Goal: Transaction & Acquisition: Subscribe to service/newsletter

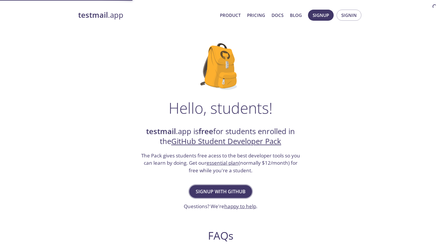
click at [233, 192] on span "Signup with GitHub" at bounding box center [221, 192] width 50 height 8
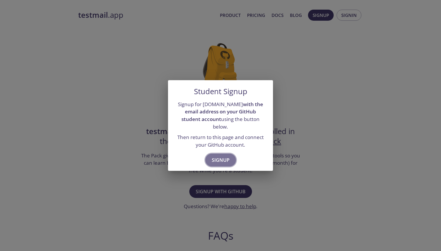
click at [221, 161] on button "Signup" at bounding box center [220, 160] width 31 height 13
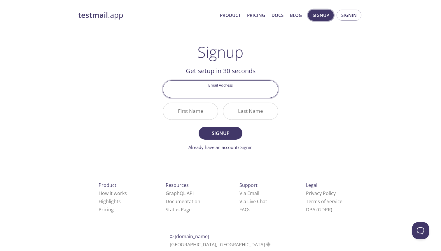
click at [319, 13] on span "Signup" at bounding box center [321, 15] width 16 height 8
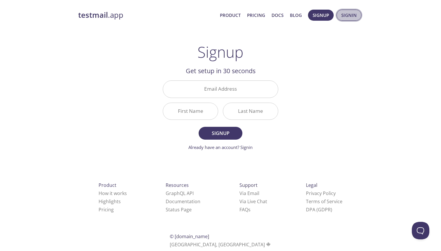
click at [342, 16] on span "Signin" at bounding box center [348, 15] width 15 height 8
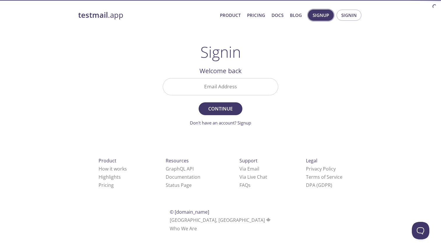
click at [320, 18] on span "Signup" at bounding box center [321, 15] width 16 height 8
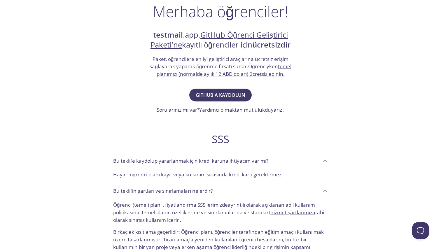
scroll to position [98, 0]
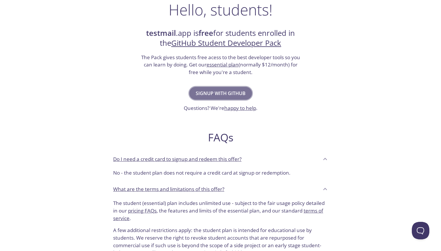
click at [234, 92] on span "Signup with GitHub" at bounding box center [221, 93] width 50 height 8
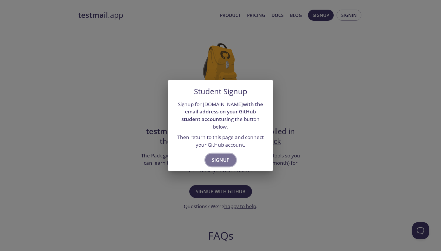
click at [223, 154] on button "Signup" at bounding box center [220, 160] width 31 height 13
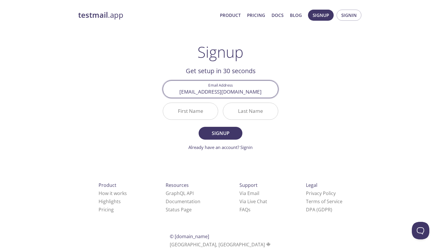
type input "alienes.eren3024@gop.edu.tr"
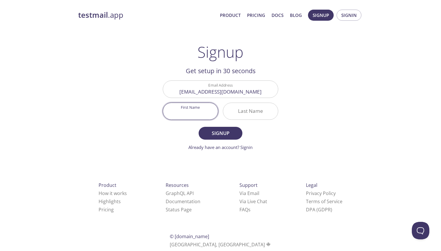
click at [180, 112] on input "First Name" at bounding box center [190, 111] width 55 height 17
type input "Ali"
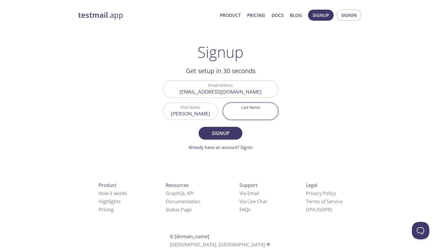
type input "e"
type input "EREN"
click at [214, 139] on button "Signup" at bounding box center [221, 133] width 44 height 13
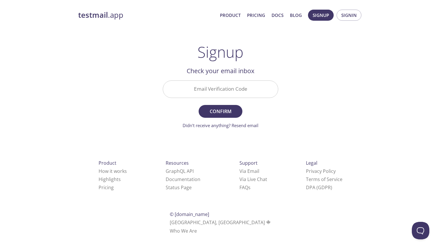
click at [222, 83] on input "Email Verification Code" at bounding box center [220, 89] width 115 height 17
paste input "9VQTSHV"
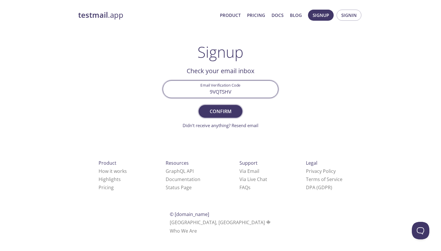
type input "9VQTSHV"
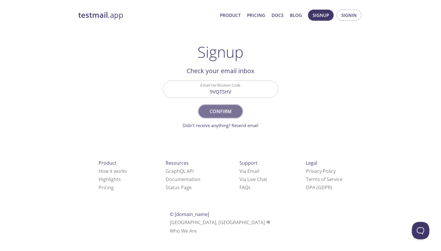
click at [228, 113] on span "Confirm" at bounding box center [220, 111] width 31 height 8
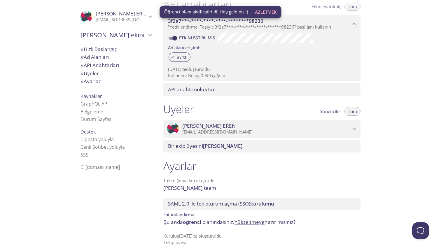
scroll to position [181, 0]
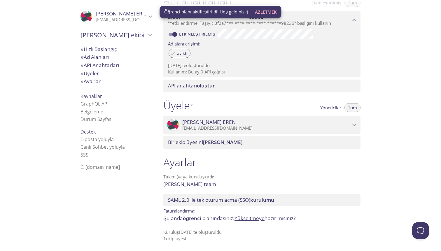
click at [382, 57] on div "Hızlı Başlangıç avrtt.test@inbox.testmail.app adresine bir test e-postası gönde…" at bounding box center [300, 125] width 282 height 251
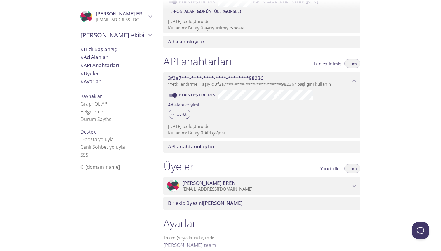
scroll to position [120, 0]
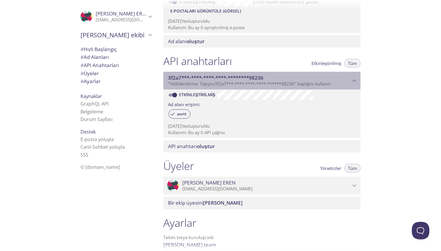
click at [252, 77] on font "3f2a7***-****-****-****-********98236" at bounding box center [215, 77] width 95 height 7
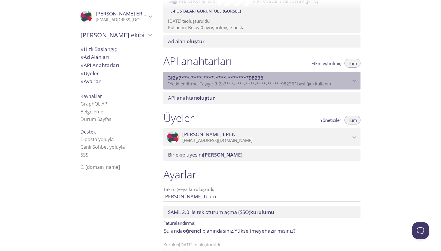
click at [252, 77] on font "3f2a7***-****-****-****-********98236" at bounding box center [215, 77] width 95 height 7
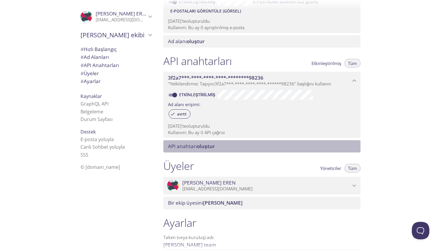
click at [202, 148] on font "oluştur" at bounding box center [206, 146] width 18 height 7
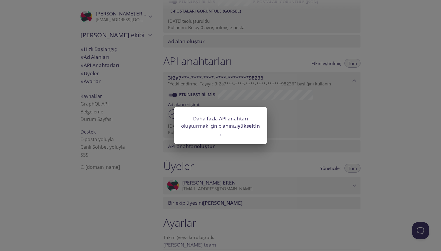
click at [225, 147] on div "Daha fazla API anahtarı oluşturmak için planınızı yükseltin ." at bounding box center [220, 125] width 441 height 251
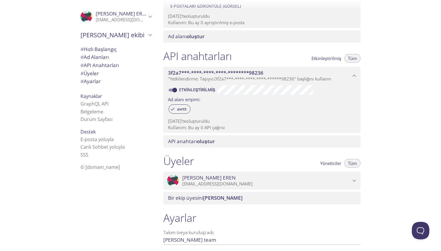
scroll to position [124, 0]
click at [330, 169] on div "Üyeler Yöneticiler Tüm" at bounding box center [261, 162] width 197 height 15
click at [330, 165] on font "Yöneticiler" at bounding box center [330, 164] width 21 height 6
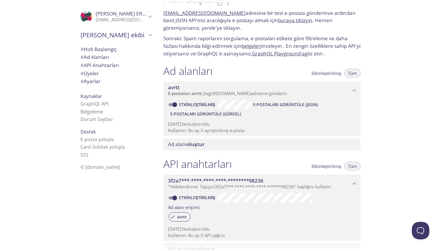
scroll to position [0, 0]
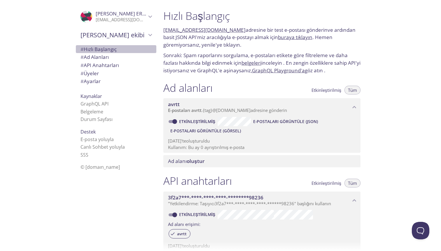
click at [99, 49] on font "Hızlı Başlangıç" at bounding box center [100, 49] width 33 height 7
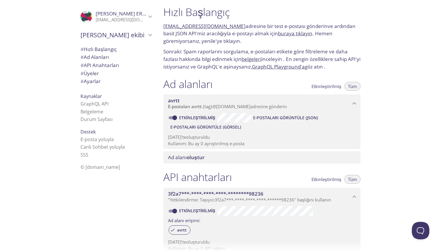
click at [104, 60] on font "Ad Alanları" at bounding box center [96, 57] width 25 height 7
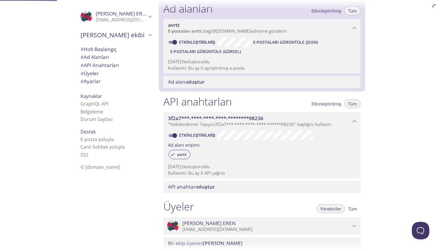
scroll to position [81, 0]
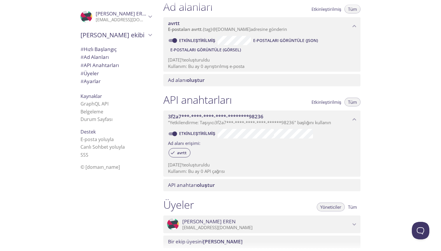
click at [103, 67] on font "API Anahtarları" at bounding box center [101, 65] width 35 height 7
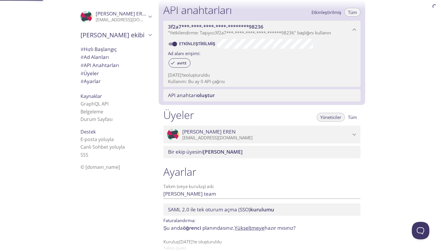
scroll to position [174, 0]
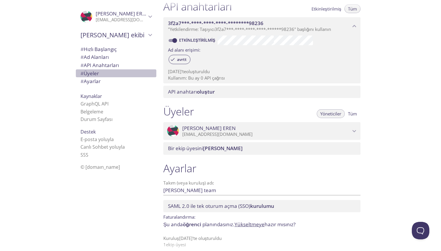
click at [102, 74] on span "# Üyeler" at bounding box center [116, 74] width 71 height 8
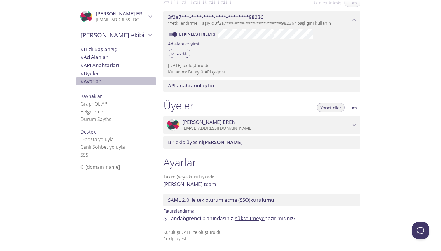
click at [99, 84] on font "Ayarlar" at bounding box center [92, 81] width 17 height 7
